Goal: Task Accomplishment & Management: Manage account settings

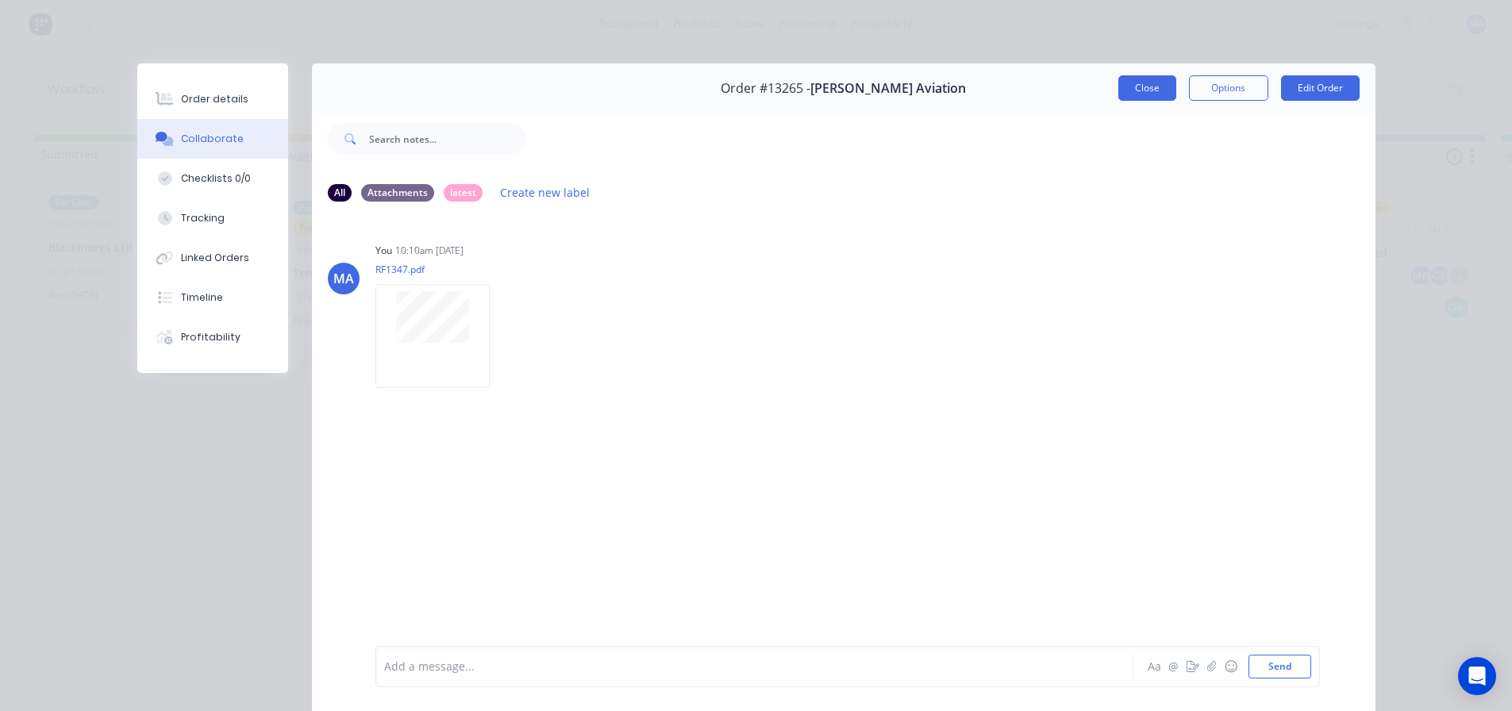
click at [1145, 76] on button "Close" at bounding box center [1147, 87] width 58 height 25
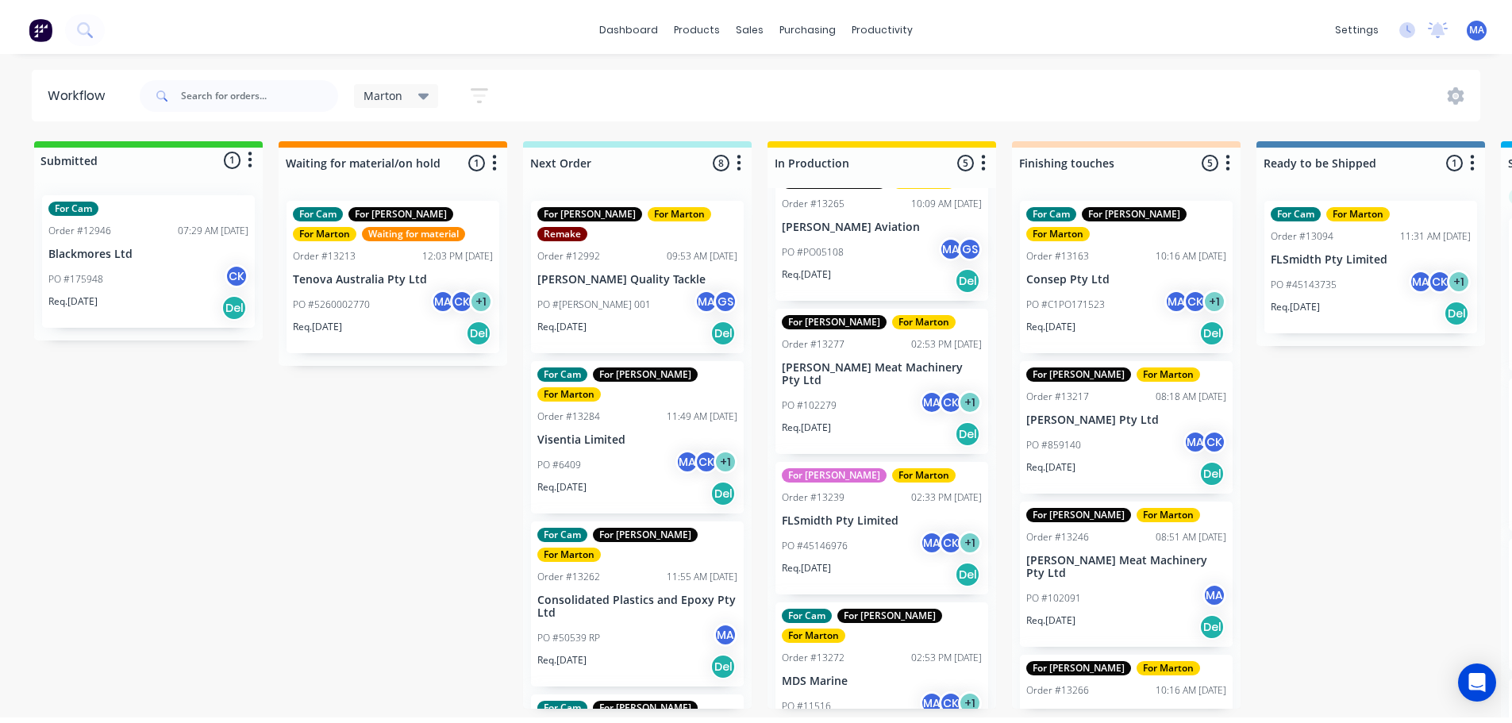
scroll to position [187, 0]
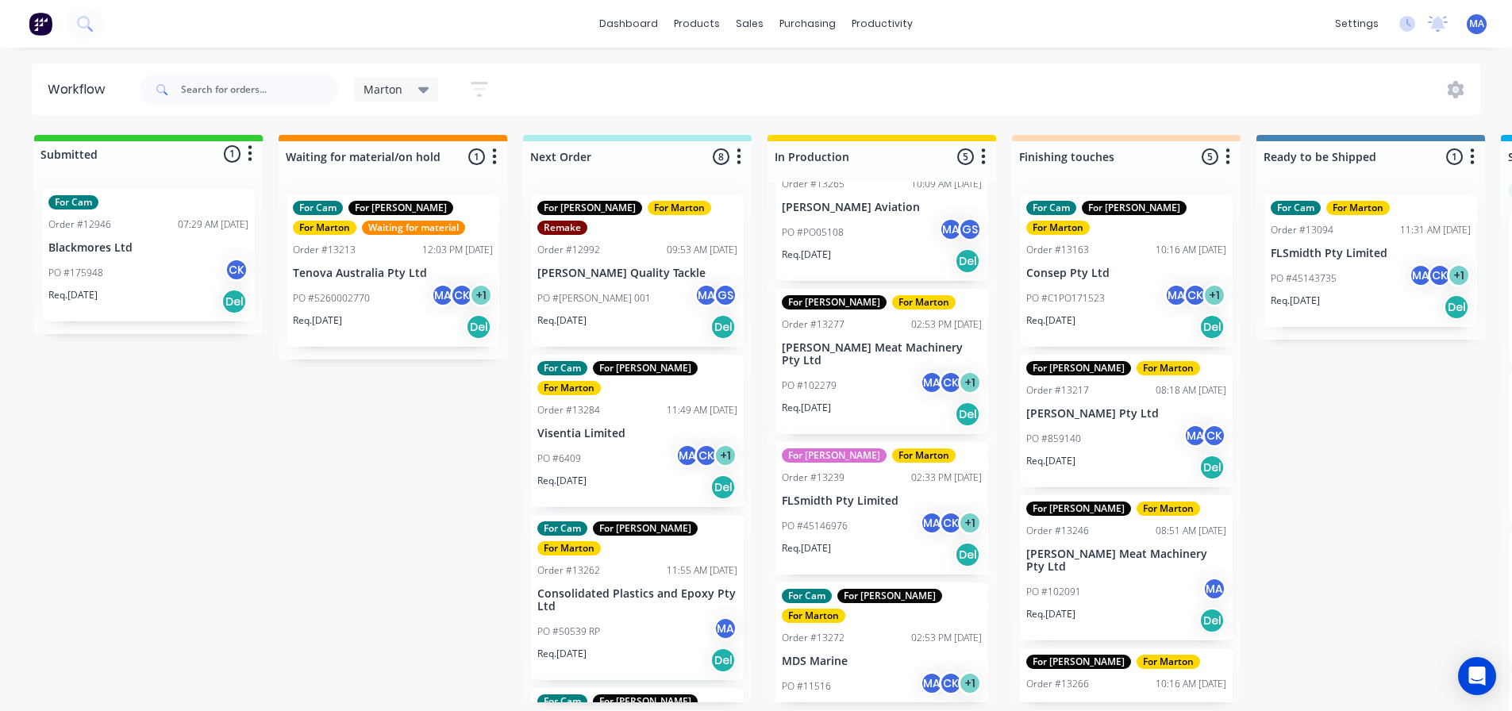
click at [854, 524] on div "PO #45146976 MA CK + 1" at bounding box center [882, 526] width 200 height 30
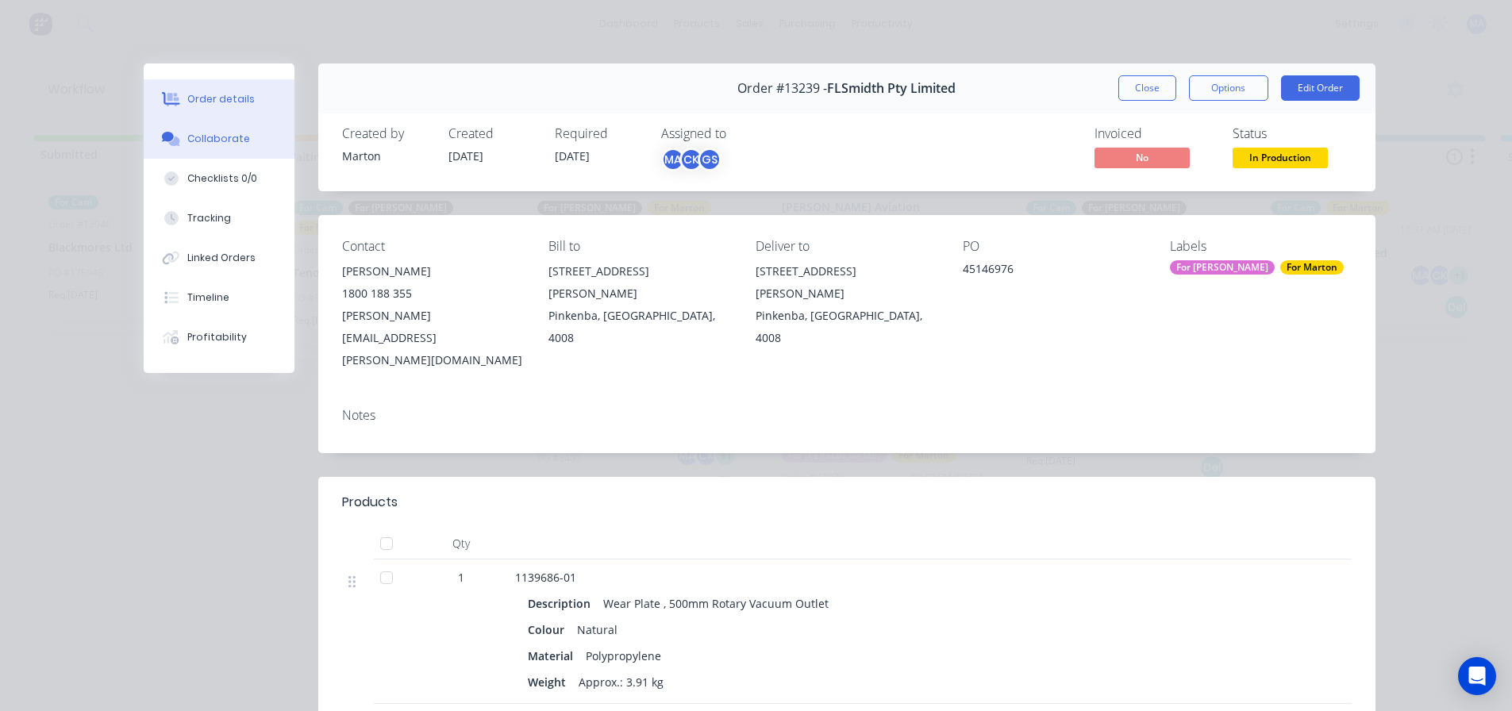
click at [171, 141] on icon at bounding box center [173, 142] width 11 height 10
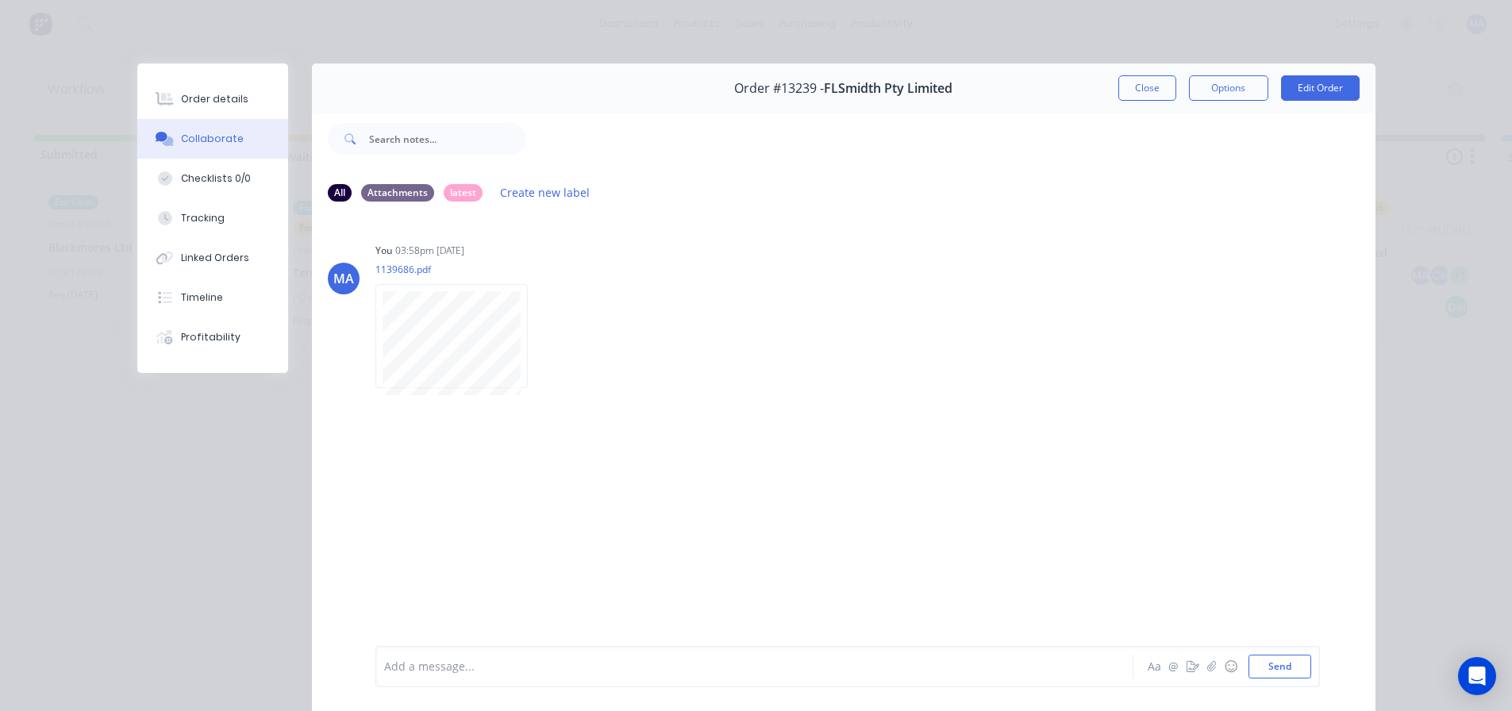
drag, startPoint x: 1130, startPoint y: 90, endPoint x: 1088, endPoint y: 90, distance: 42.1
click at [1131, 90] on button "Close" at bounding box center [1147, 87] width 58 height 25
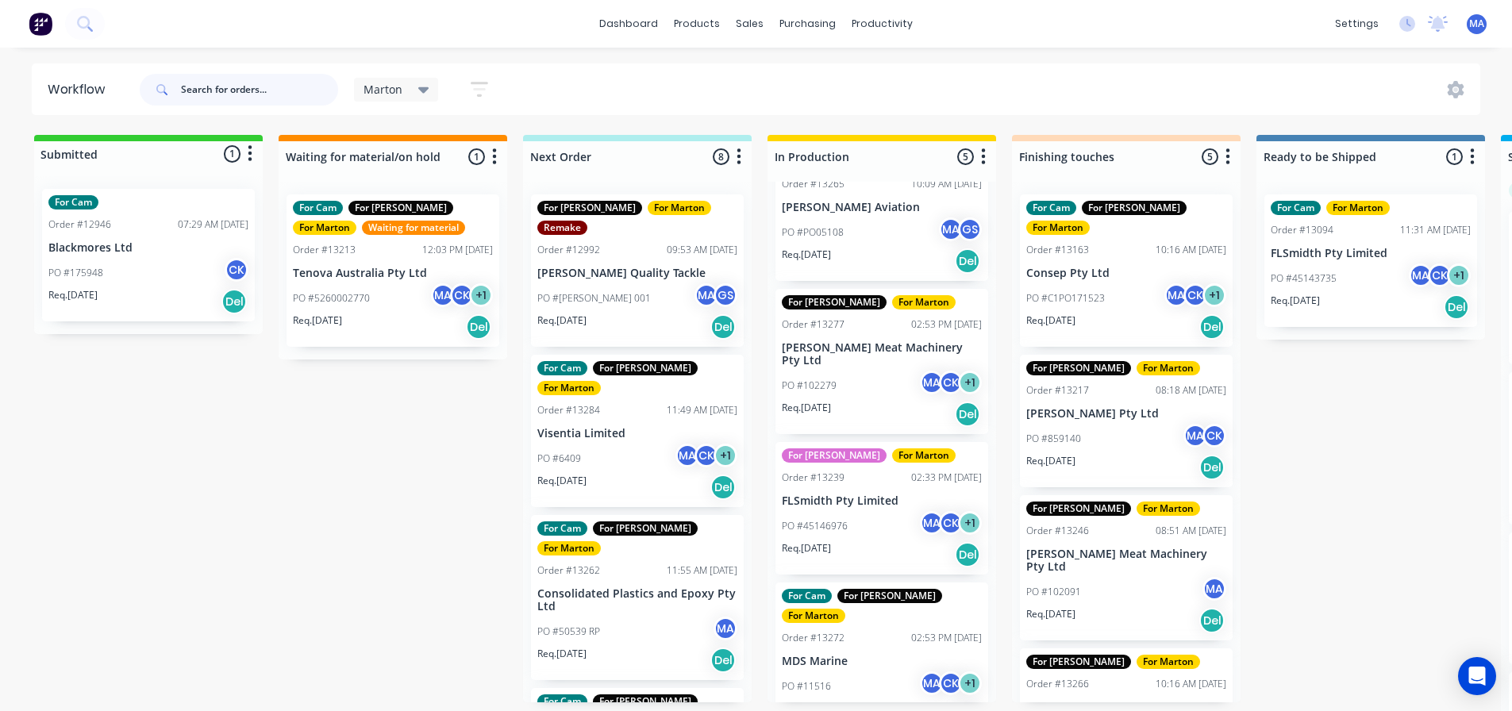
click at [280, 85] on input "text" at bounding box center [259, 90] width 157 height 32
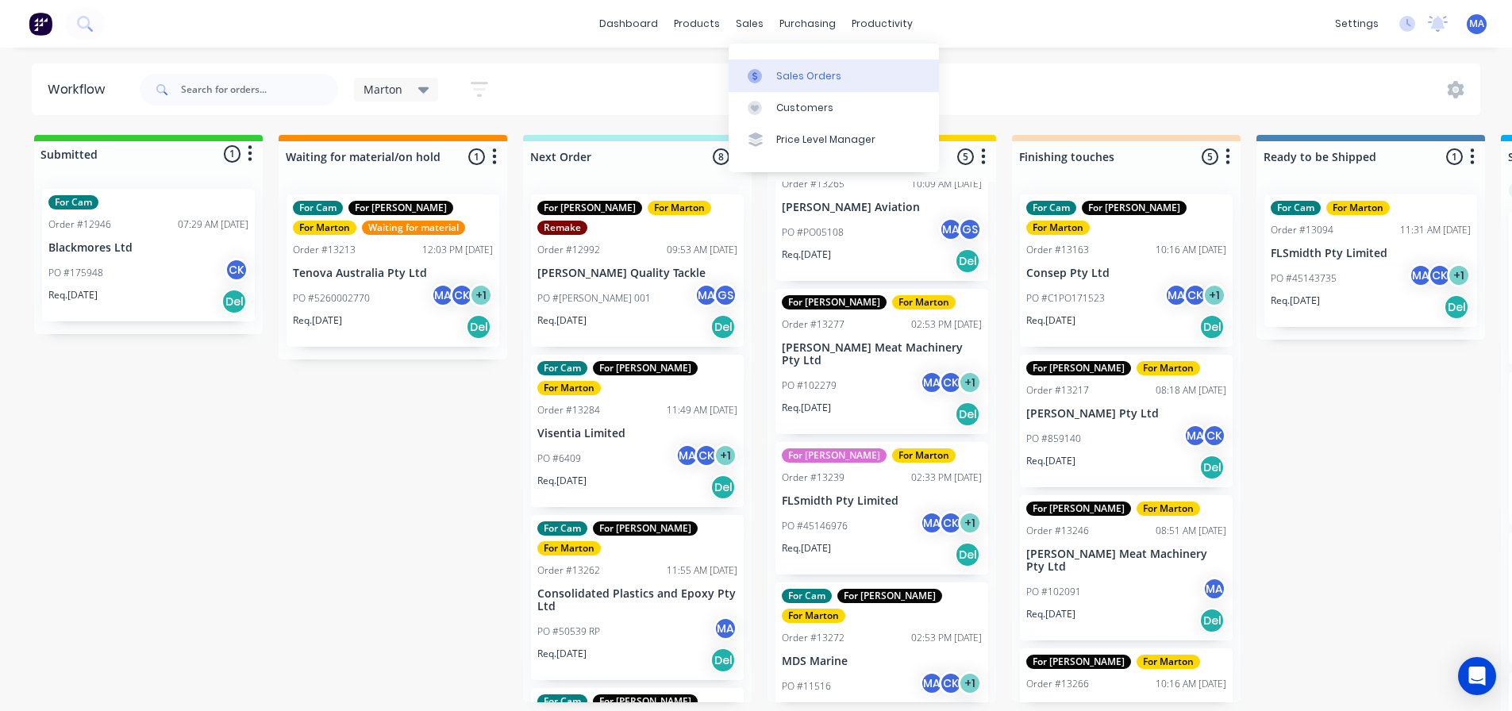
click at [777, 69] on div "Sales Orders" at bounding box center [808, 76] width 65 height 14
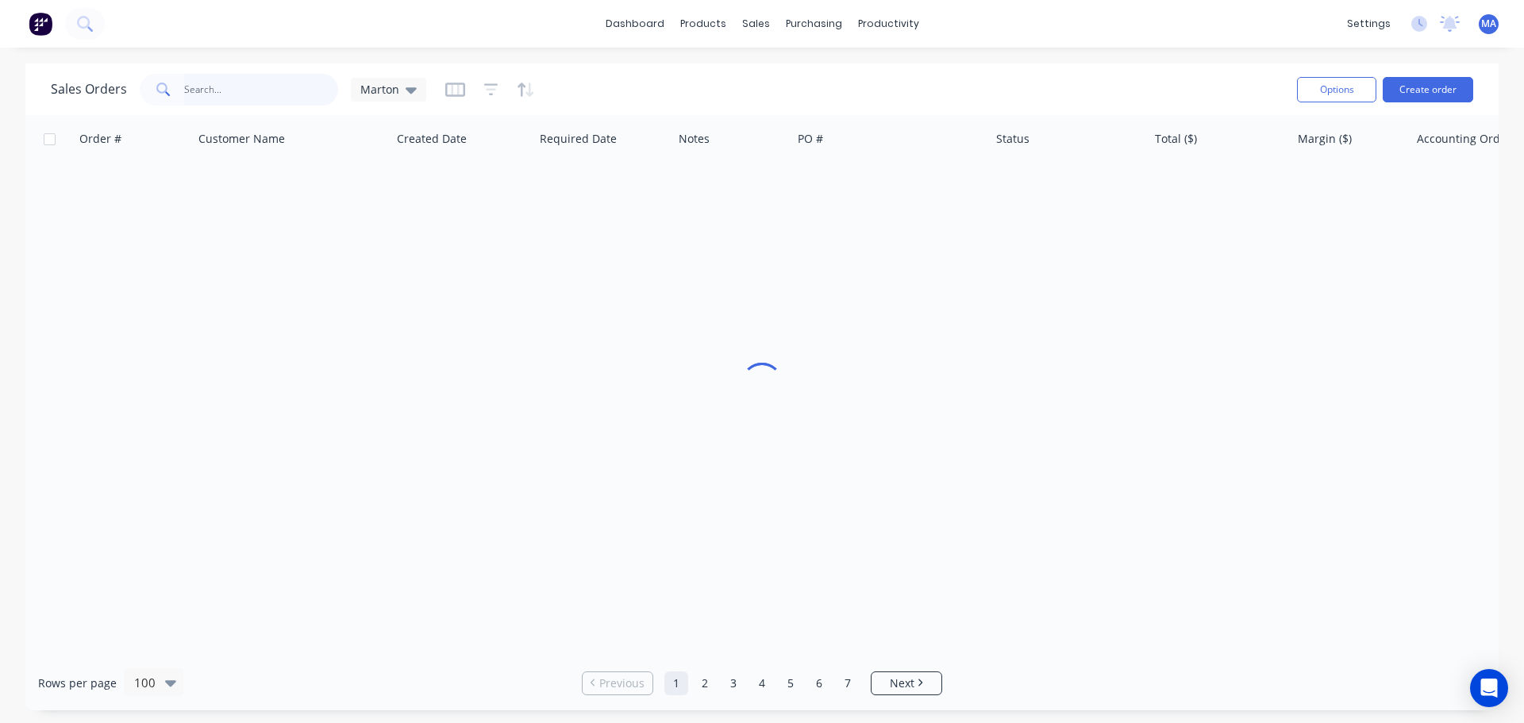
click at [310, 90] on input "text" at bounding box center [261, 90] width 155 height 32
click at [185, 93] on input "395043" at bounding box center [261, 90] width 155 height 32
type input "295043"
click at [368, 229] on div "Order # Customer Name Created Date Required Date Notes PO # Status Total ($) Ma…" at bounding box center [761, 385] width 1473 height 541
click at [281, 95] on input "295043" at bounding box center [261, 90] width 155 height 32
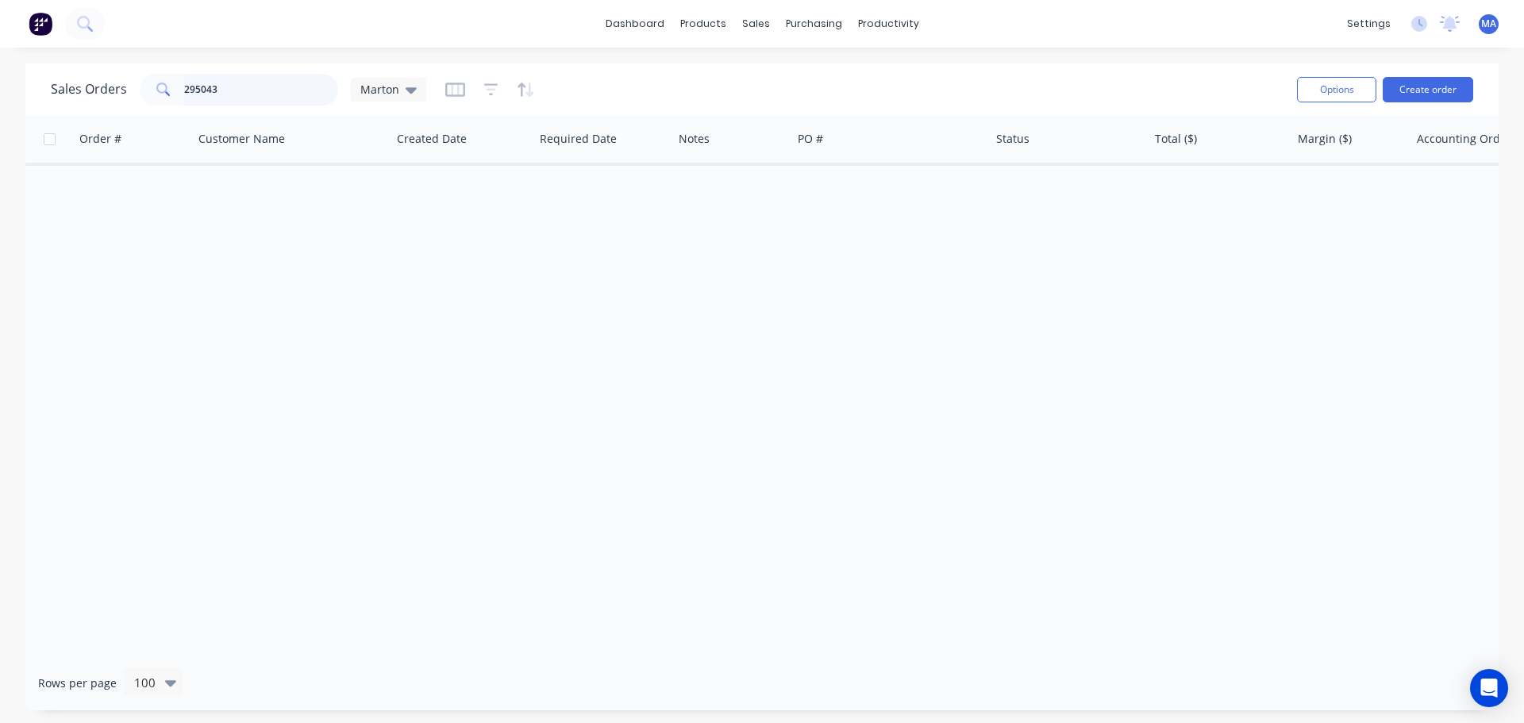
click at [281, 95] on input "295043" at bounding box center [261, 90] width 155 height 32
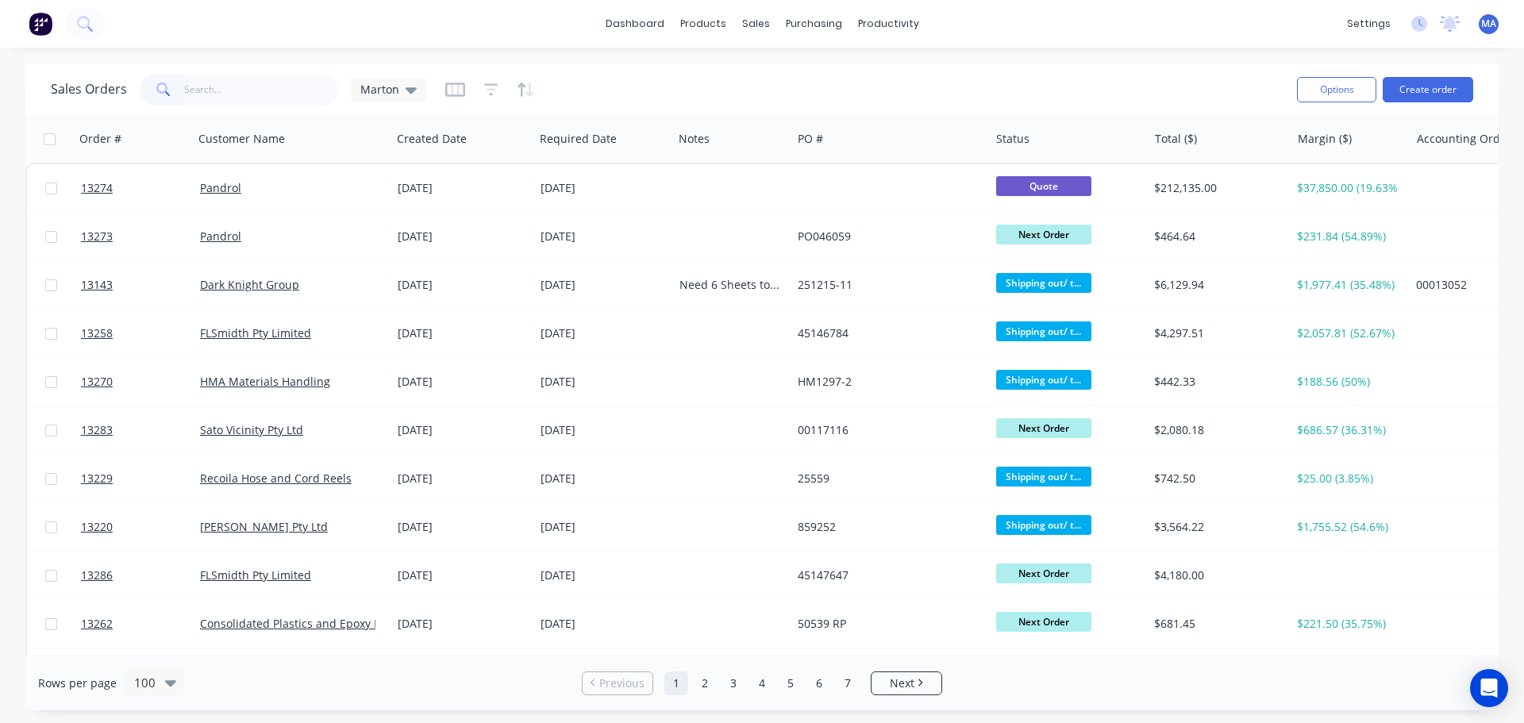
drag, startPoint x: 626, startPoint y: 87, endPoint x: 515, endPoint y: 77, distance: 110.7
click at [626, 86] on div "Sales Orders Marton" at bounding box center [668, 89] width 1234 height 39
click at [690, 89] on div "Sales Orders Marton" at bounding box center [668, 89] width 1234 height 39
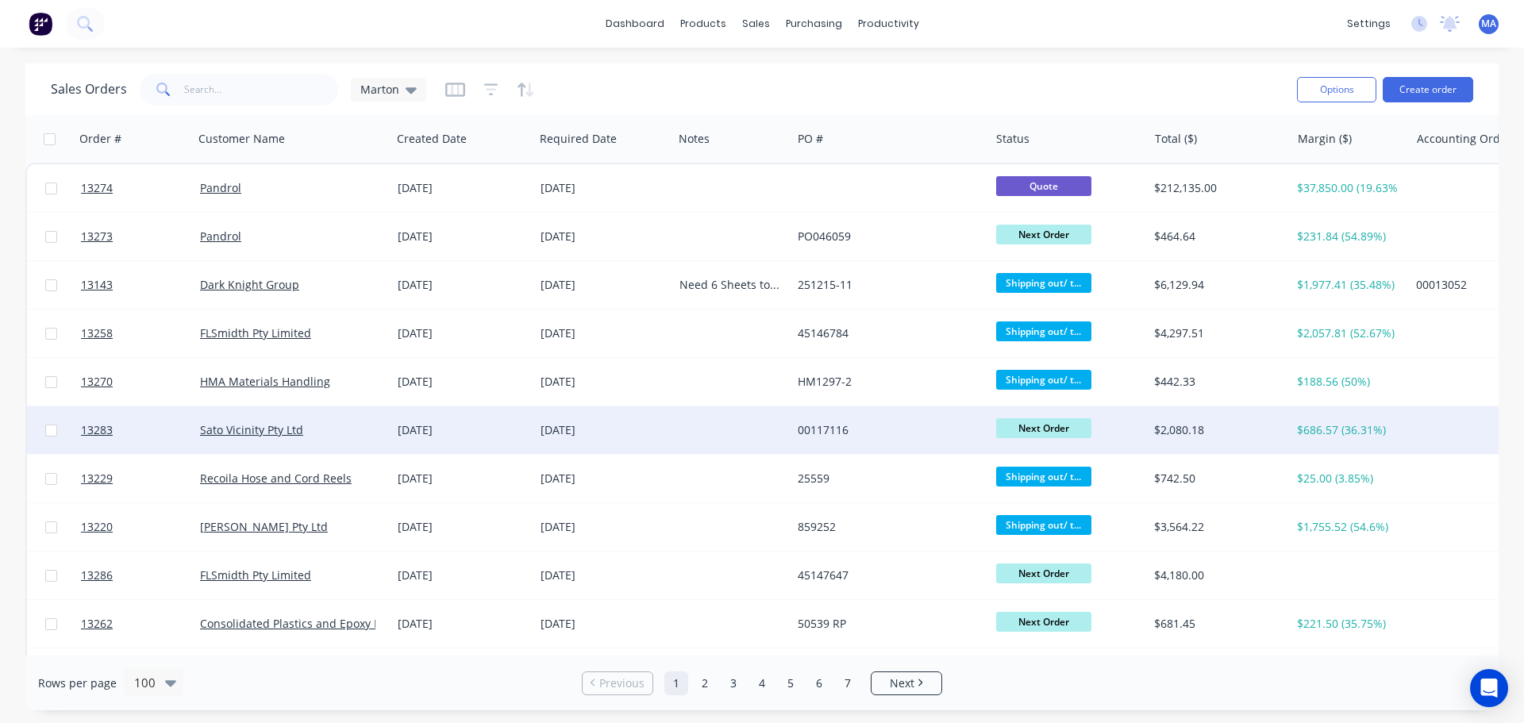
click at [352, 422] on div "Sato Vicinity Pty Ltd" at bounding box center [288, 430] width 176 height 16
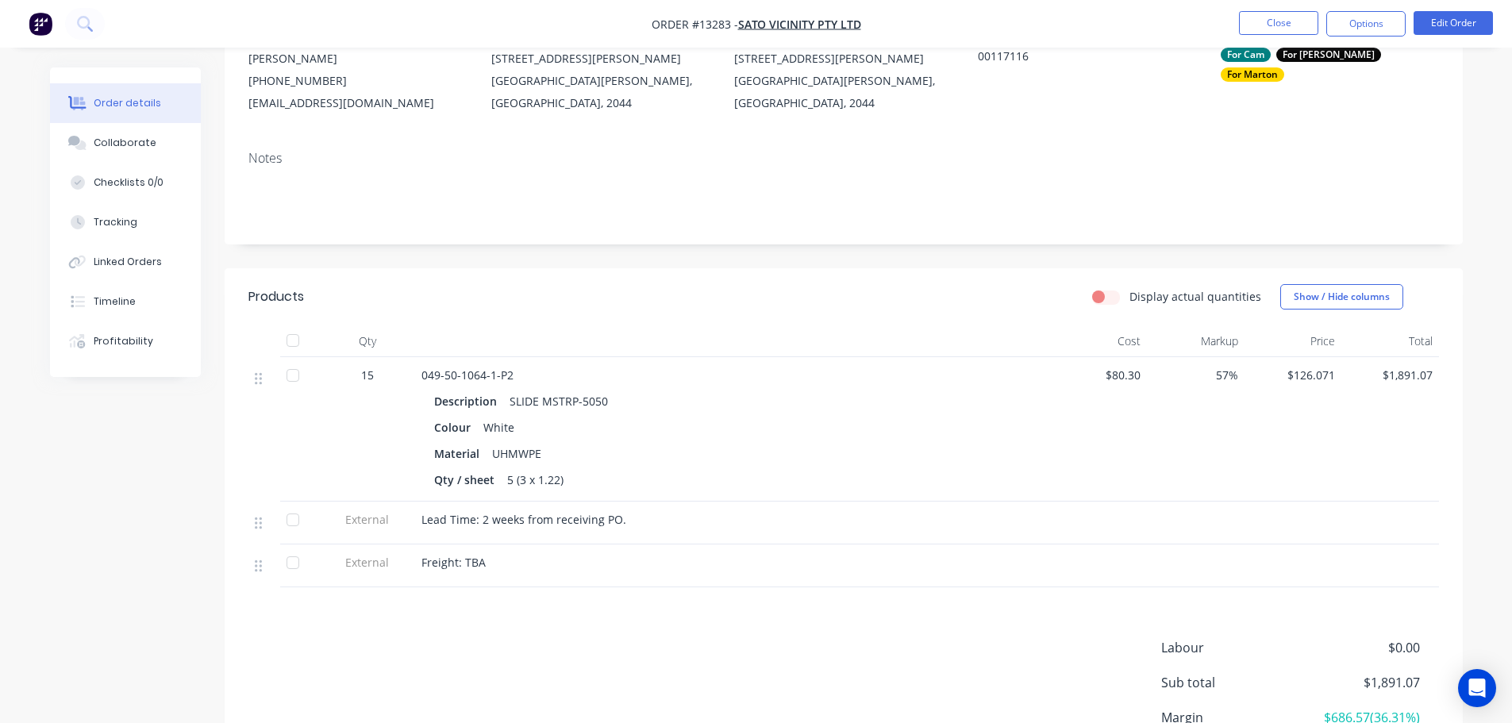
scroll to position [161, 0]
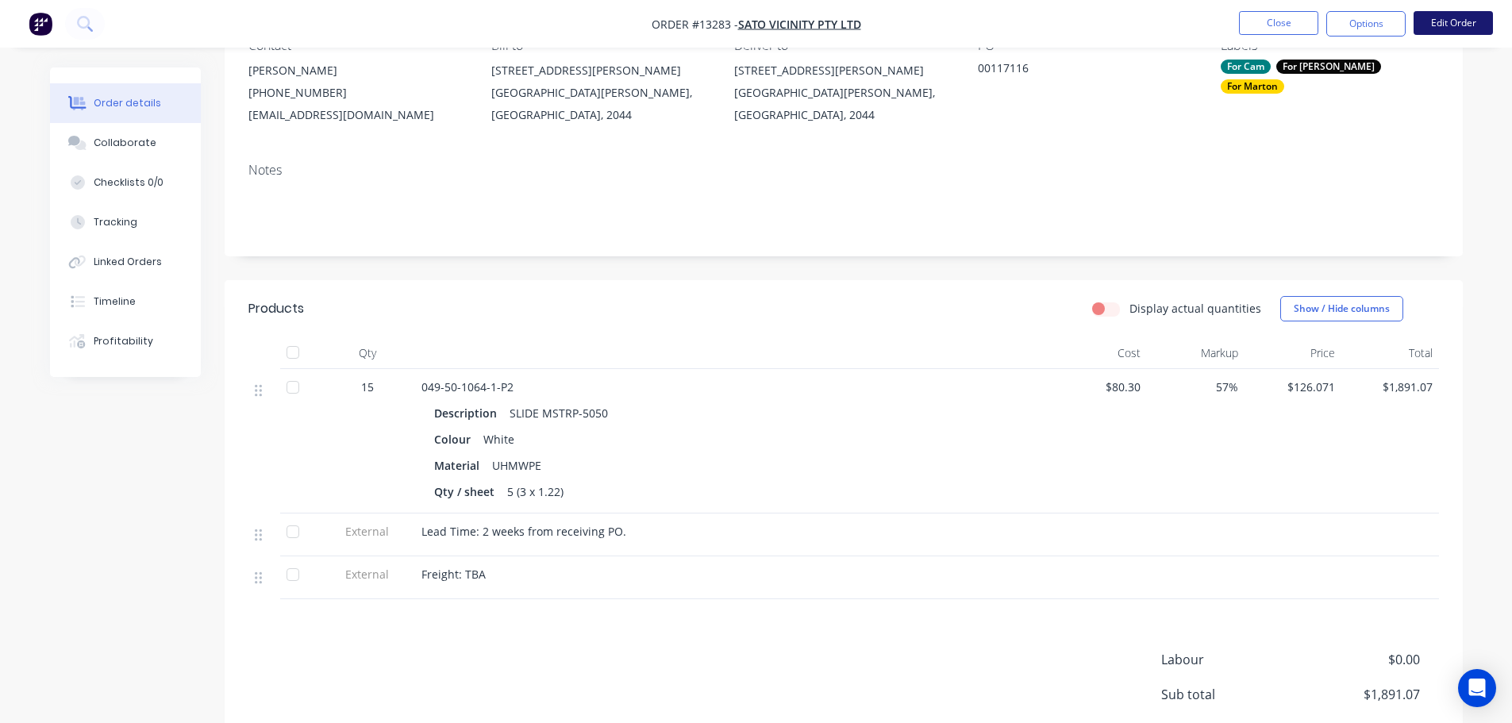
click at [1435, 21] on button "Edit Order" at bounding box center [1453, 23] width 79 height 24
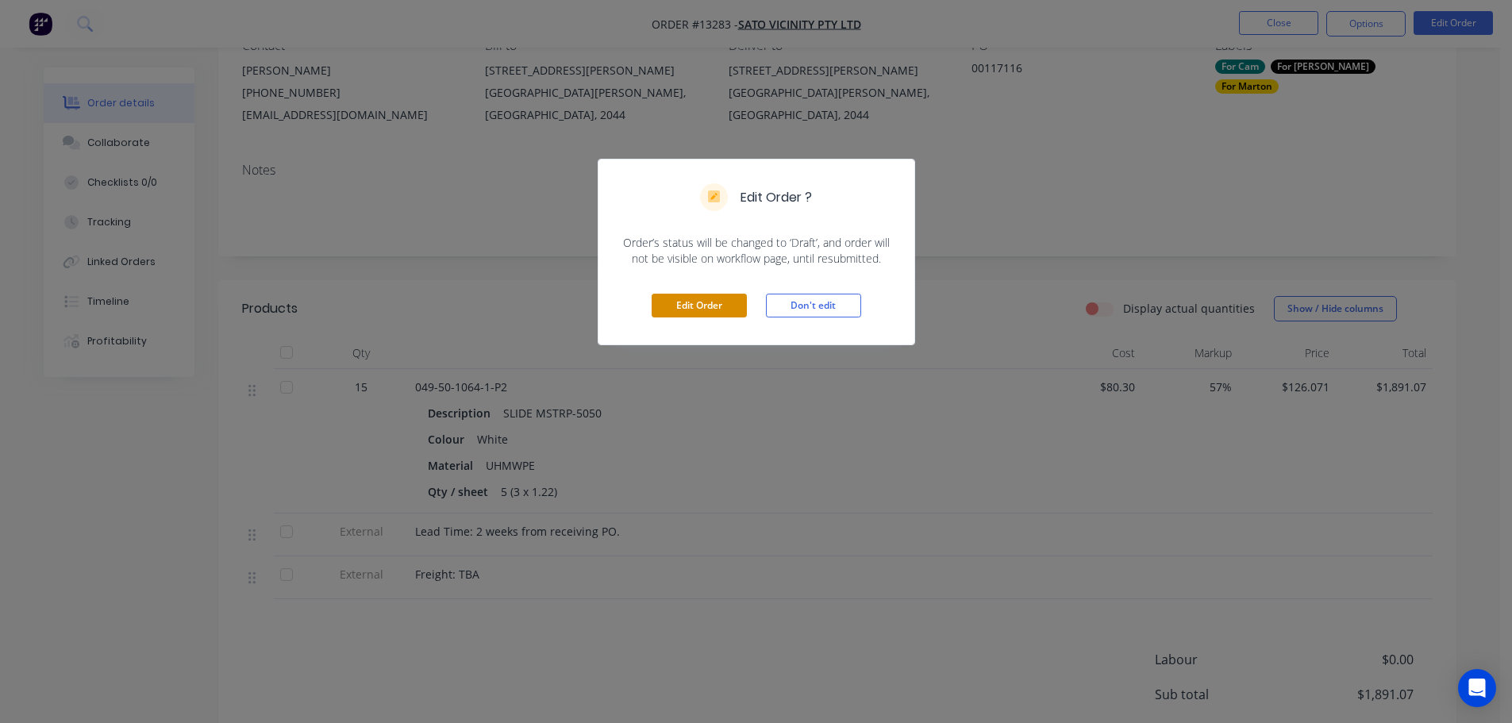
click at [721, 294] on button "Edit Order" at bounding box center [699, 306] width 95 height 24
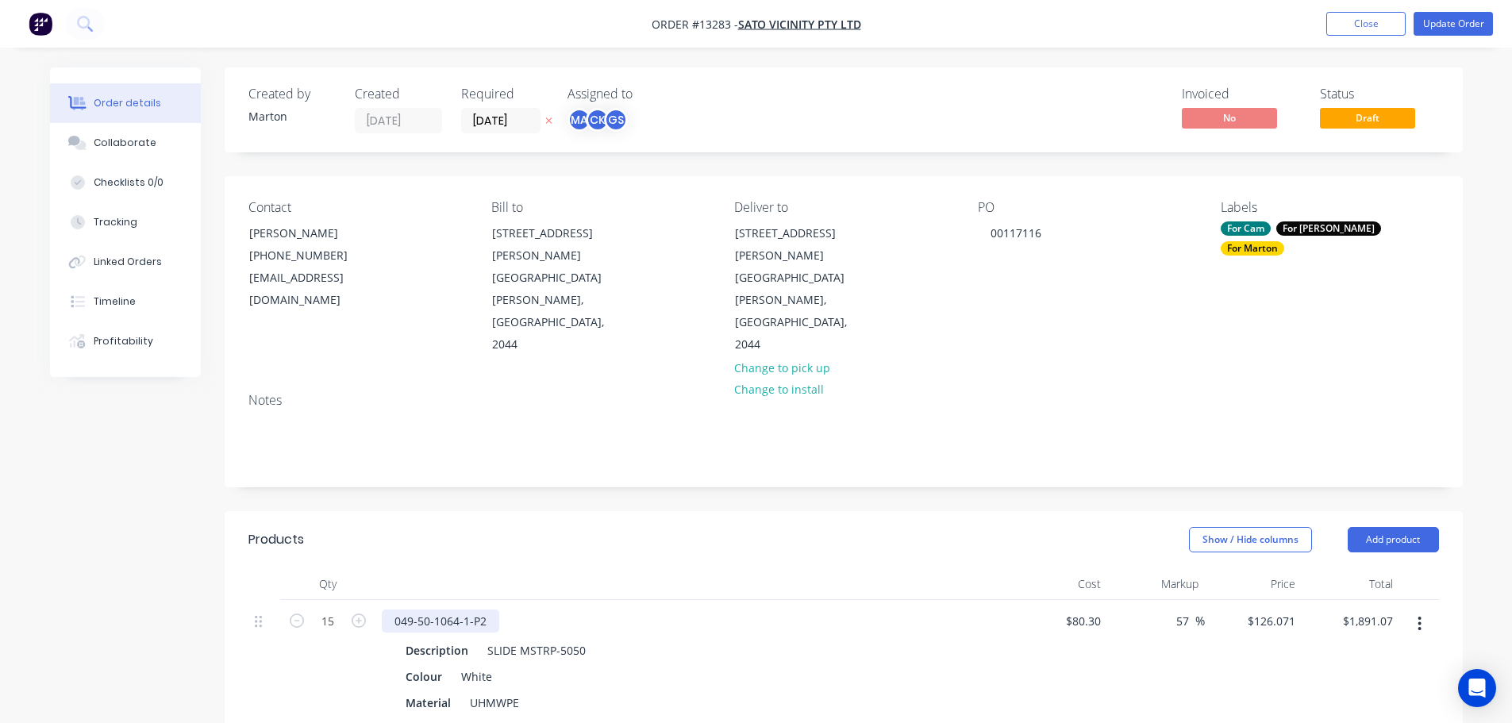
click at [486, 610] on div "049-50-1064-1-P2" at bounding box center [440, 621] width 117 height 23
click at [574, 527] on div "Show / Hide columns Add product" at bounding box center [969, 539] width 937 height 25
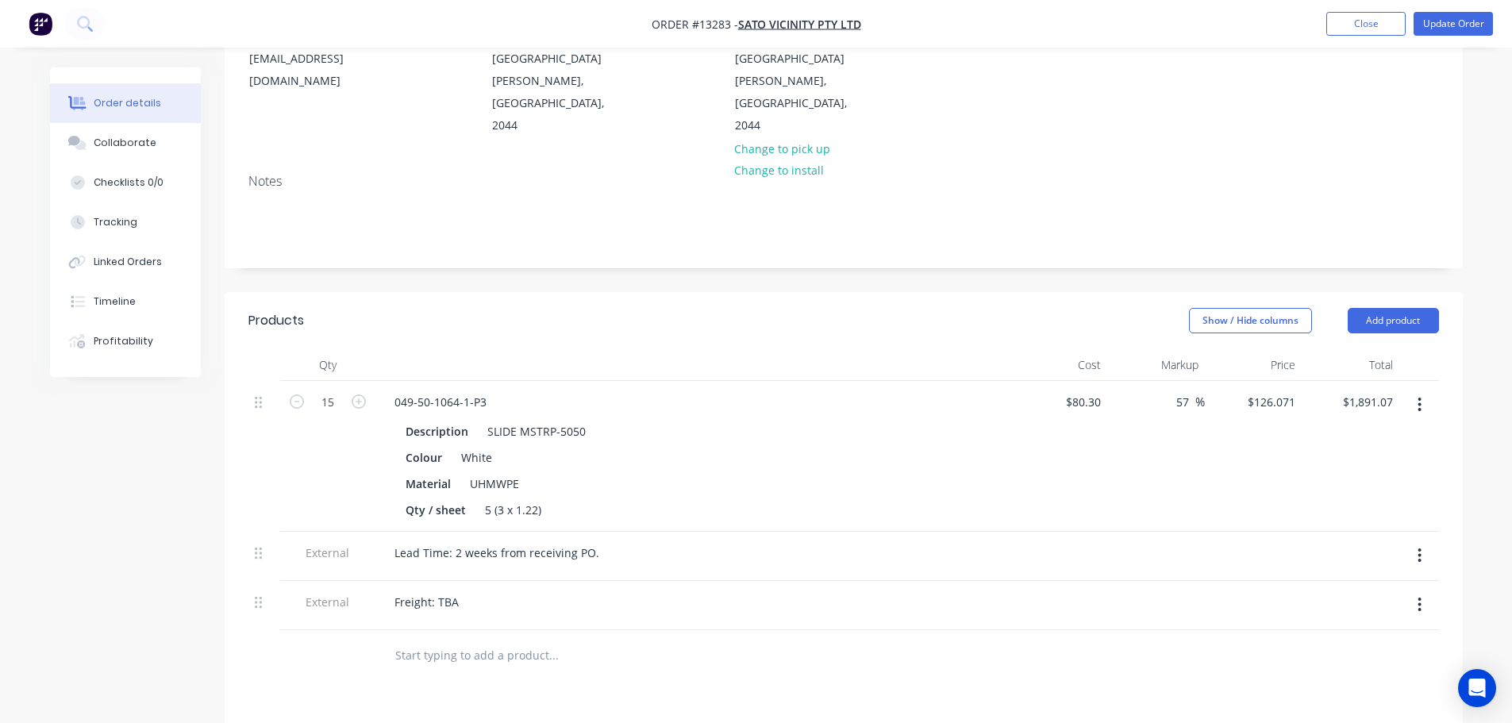
scroll to position [238, 0]
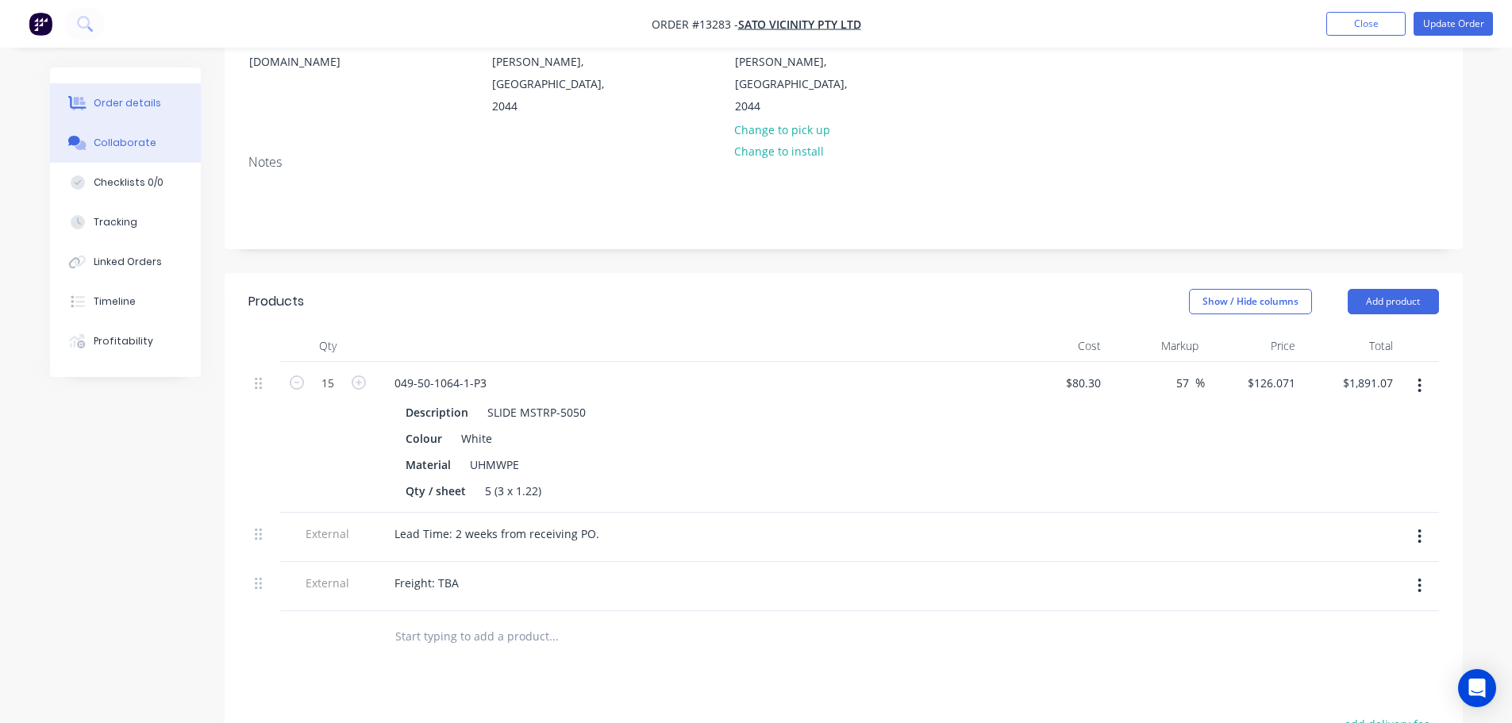
click at [152, 141] on button "Collaborate" at bounding box center [125, 143] width 151 height 40
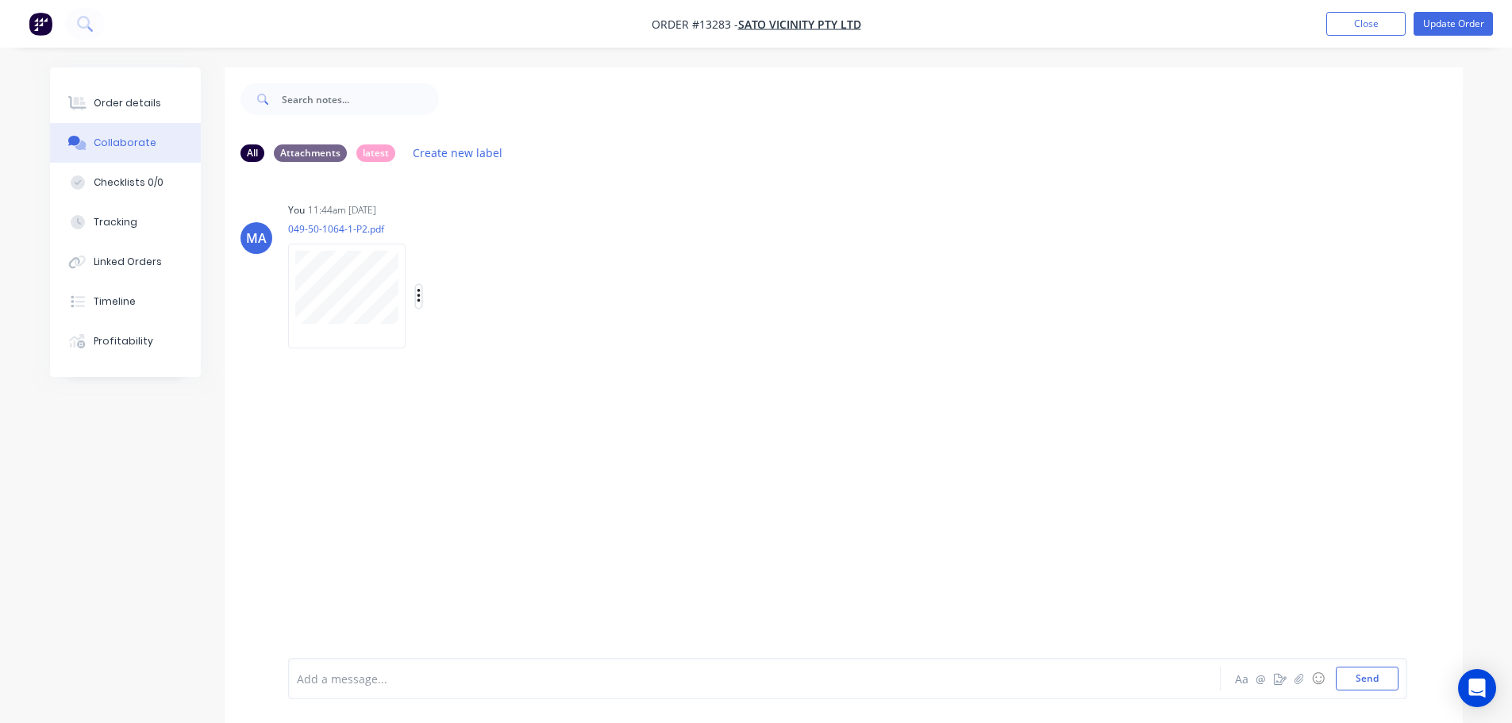
click at [418, 291] on icon "button" at bounding box center [418, 296] width 3 height 14
click at [417, 294] on icon "button" at bounding box center [419, 296] width 5 height 18
click at [486, 370] on button "Delete" at bounding box center [522, 374] width 179 height 36
click at [1293, 677] on button "button" at bounding box center [1299, 678] width 19 height 19
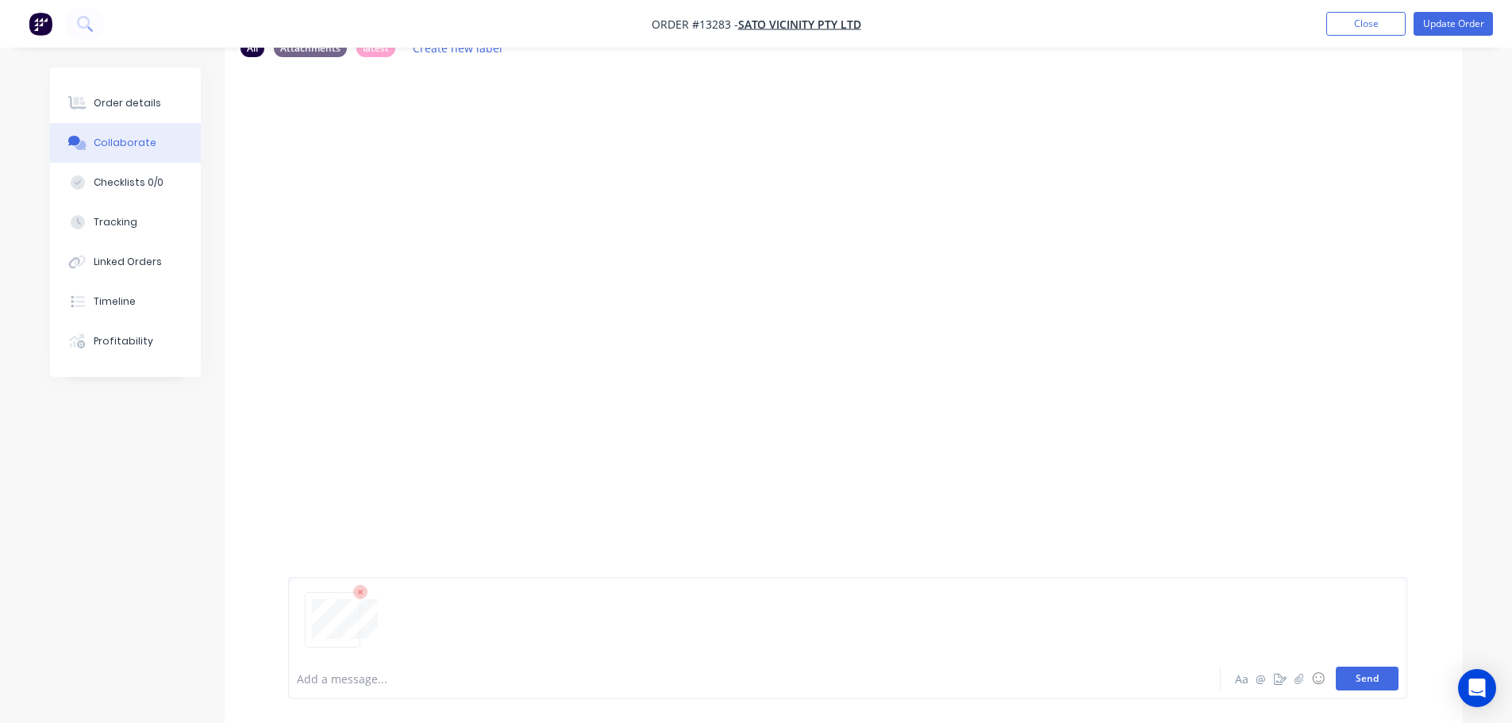
click at [1372, 683] on button "Send" at bounding box center [1367, 679] width 63 height 24
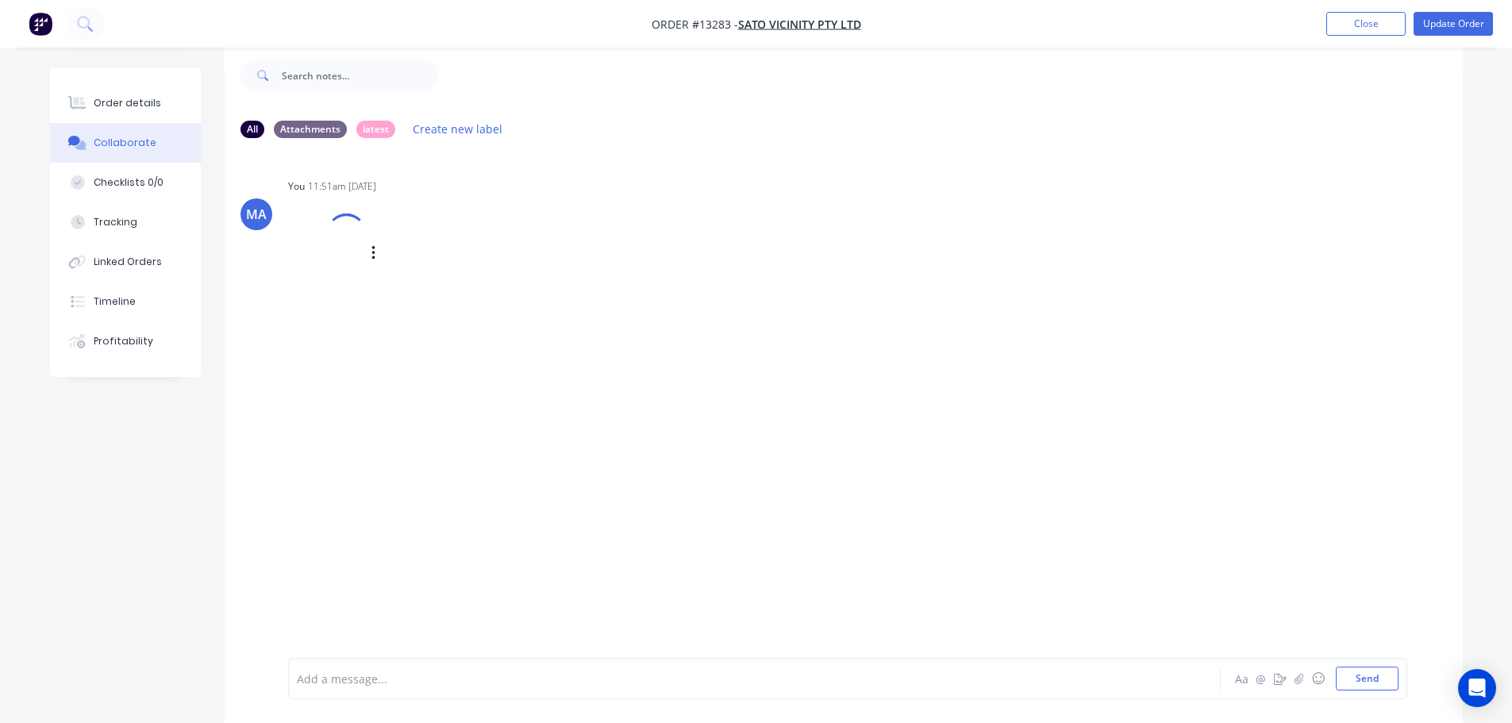
scroll to position [24, 0]
click at [152, 110] on div "Order details" at bounding box center [127, 103] width 67 height 14
